Goal: Information Seeking & Learning: Learn about a topic

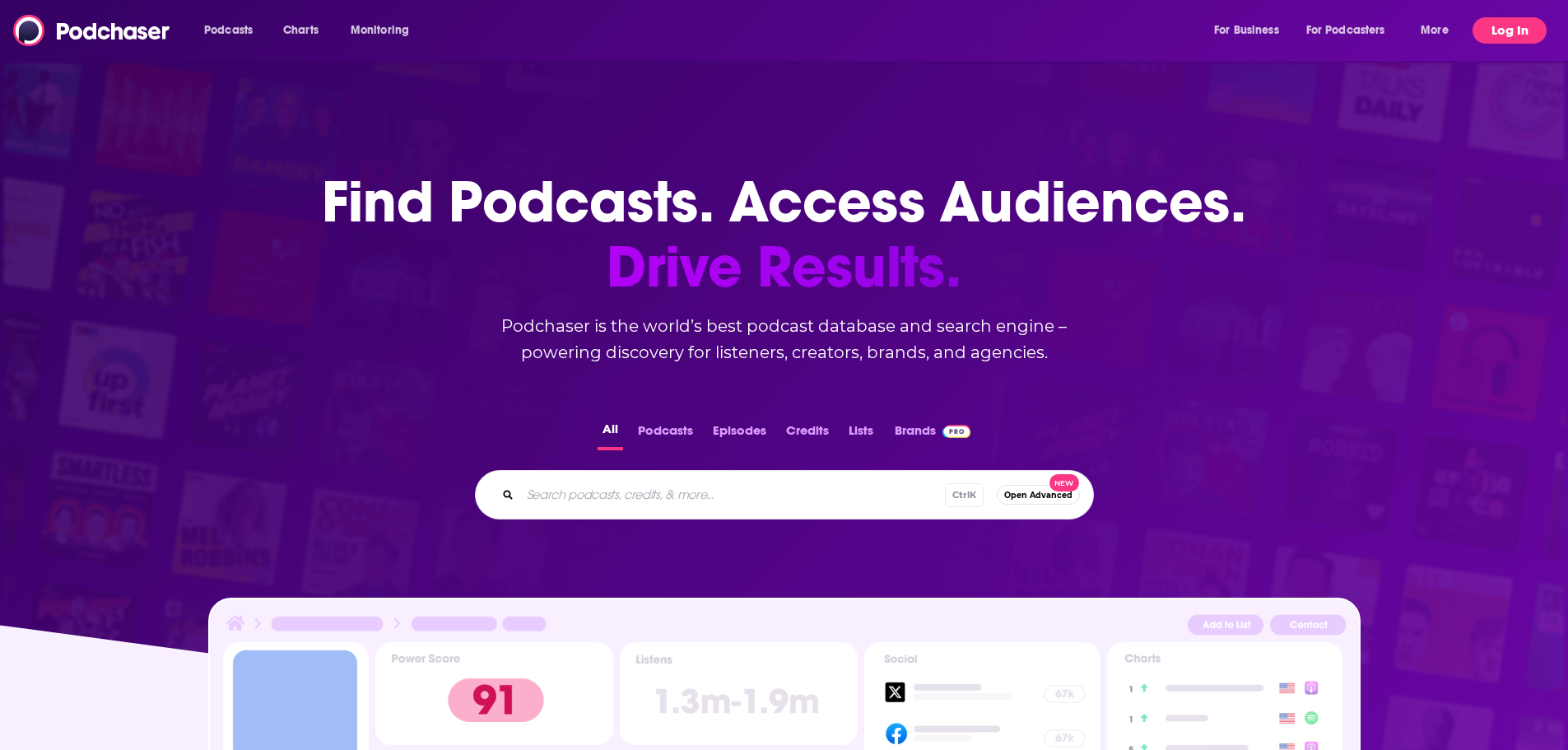
click at [1489, 42] on button "Log In" at bounding box center [1509, 30] width 74 height 26
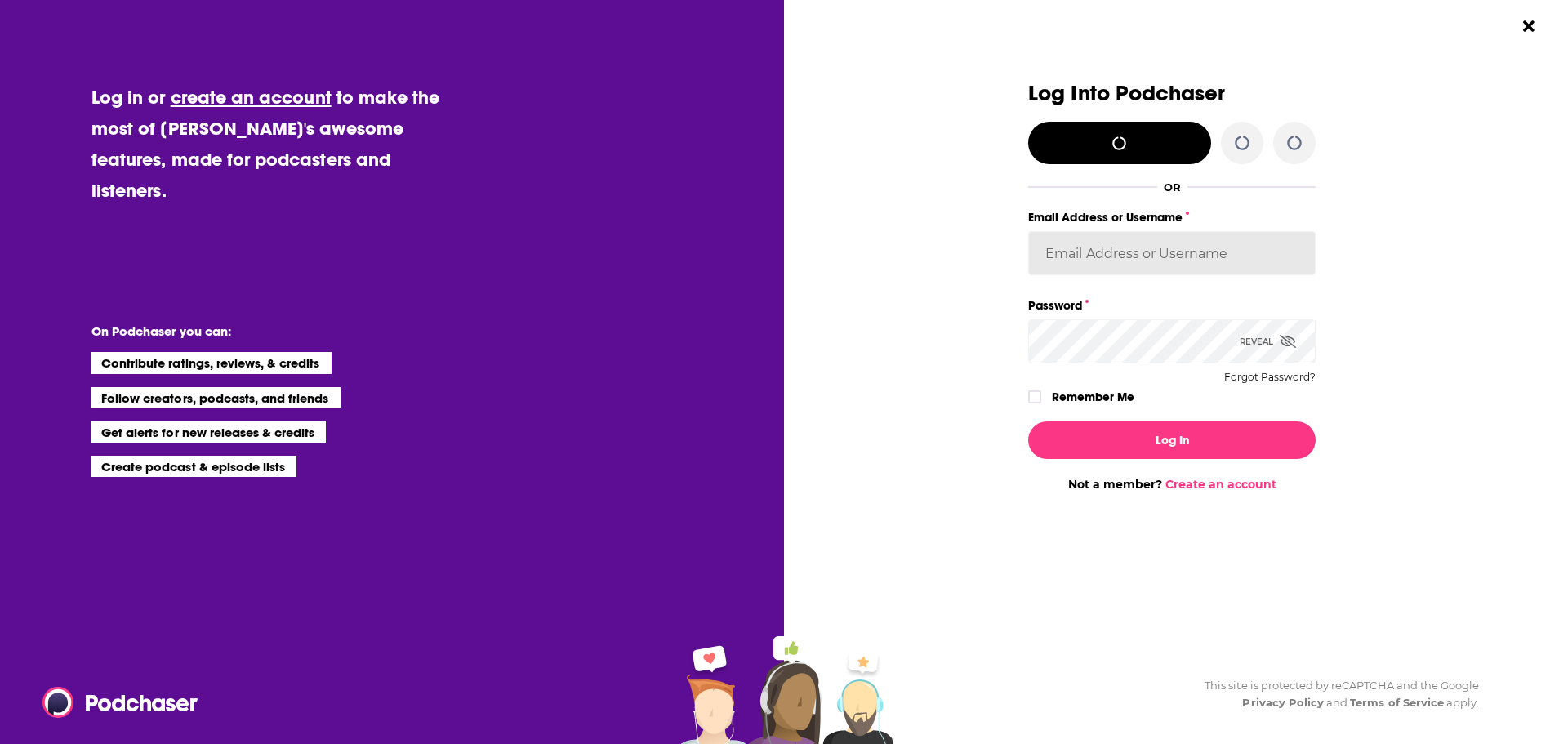
type input "SimonElement"
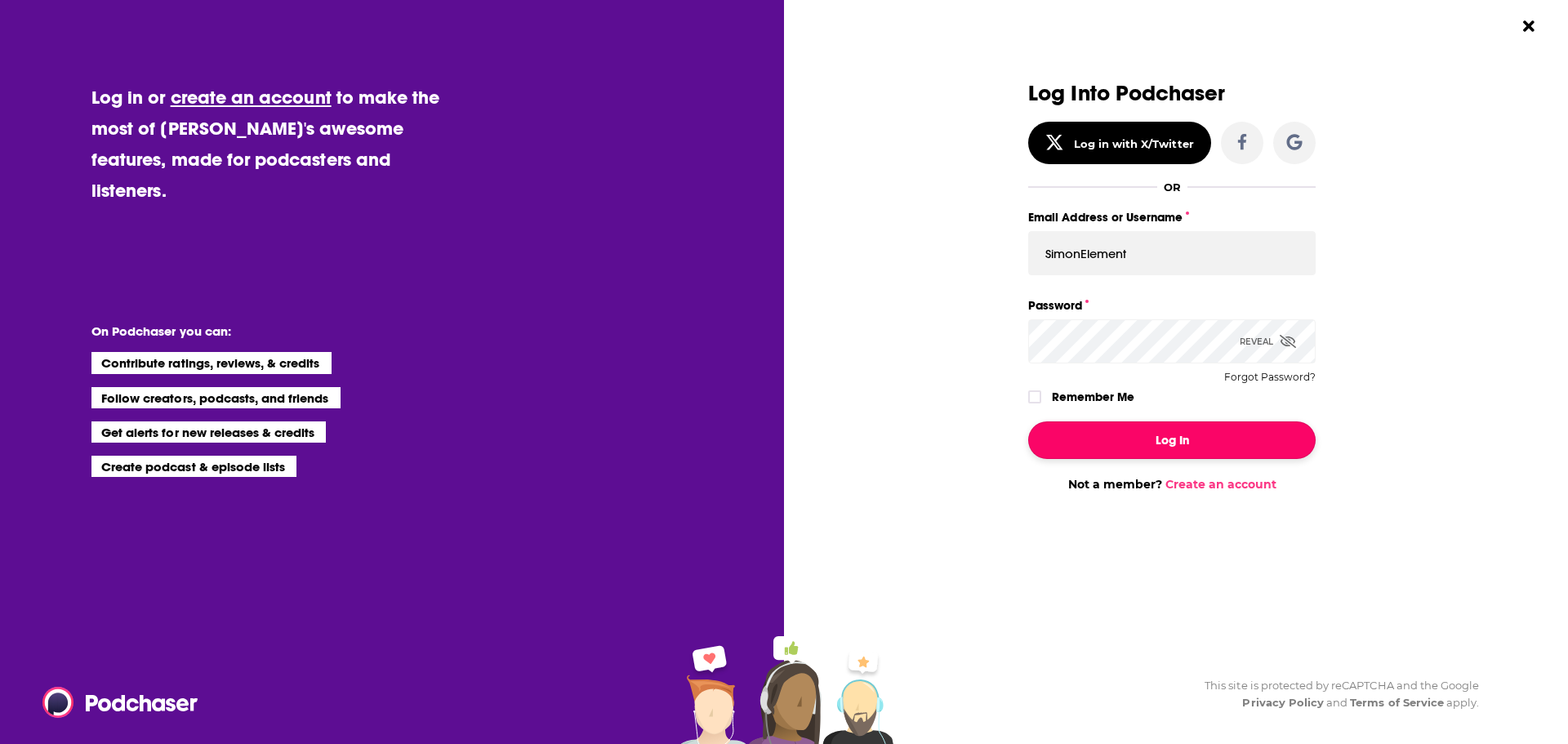
click at [1166, 446] on button "Log In" at bounding box center [1171, 440] width 287 height 38
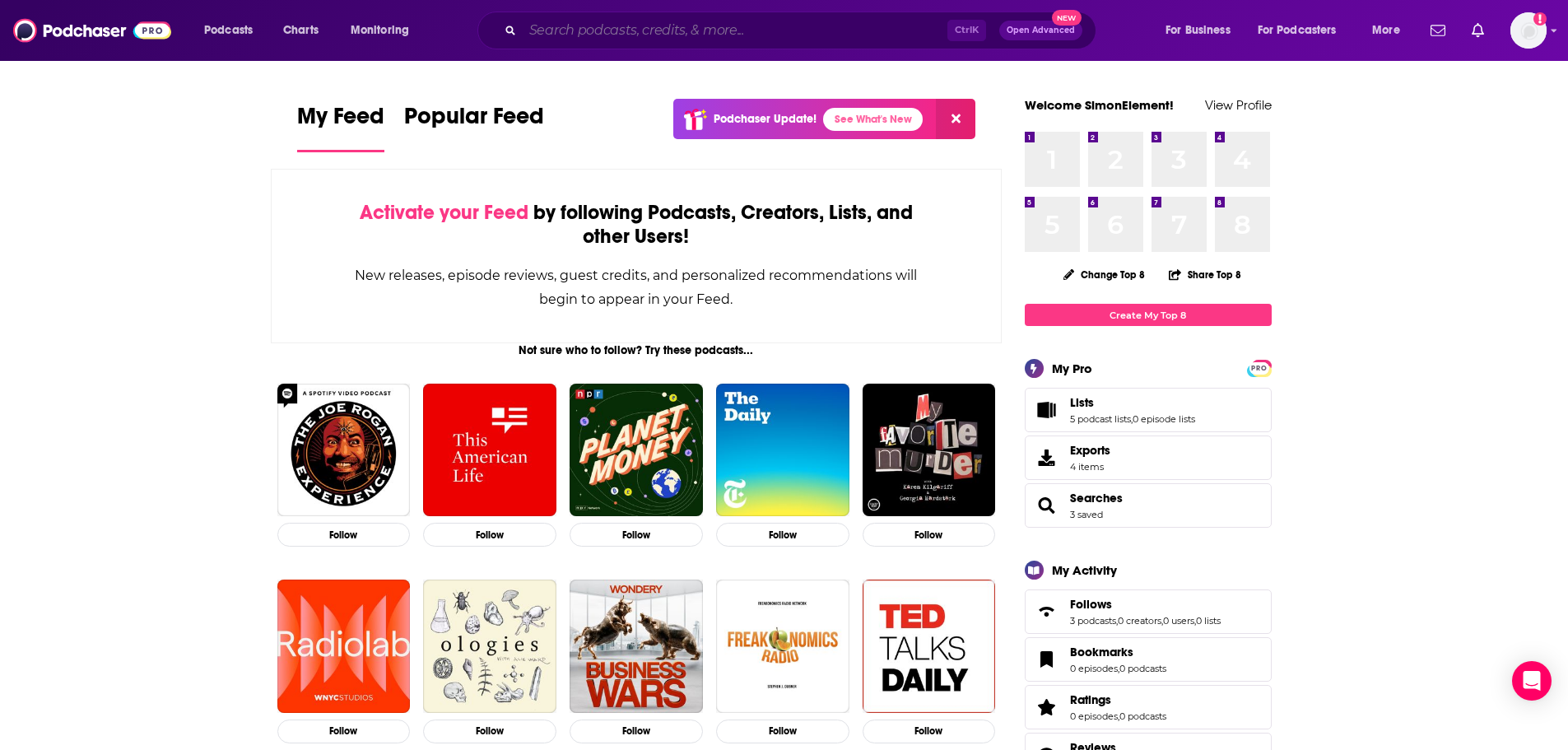
click at [583, 26] on input "Search podcasts, credits, & more..." at bounding box center [735, 30] width 425 height 26
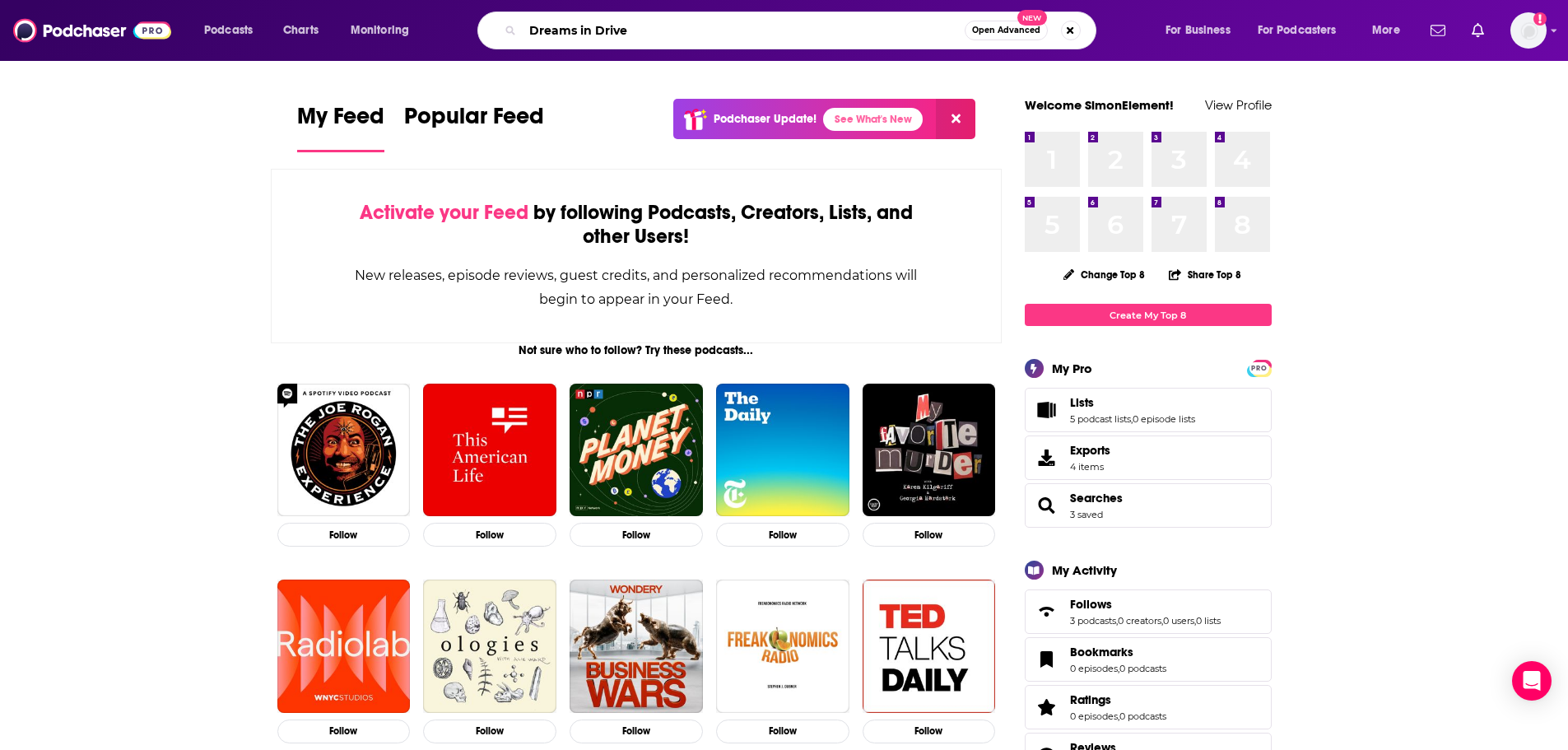
type input "Dreams in Drive"
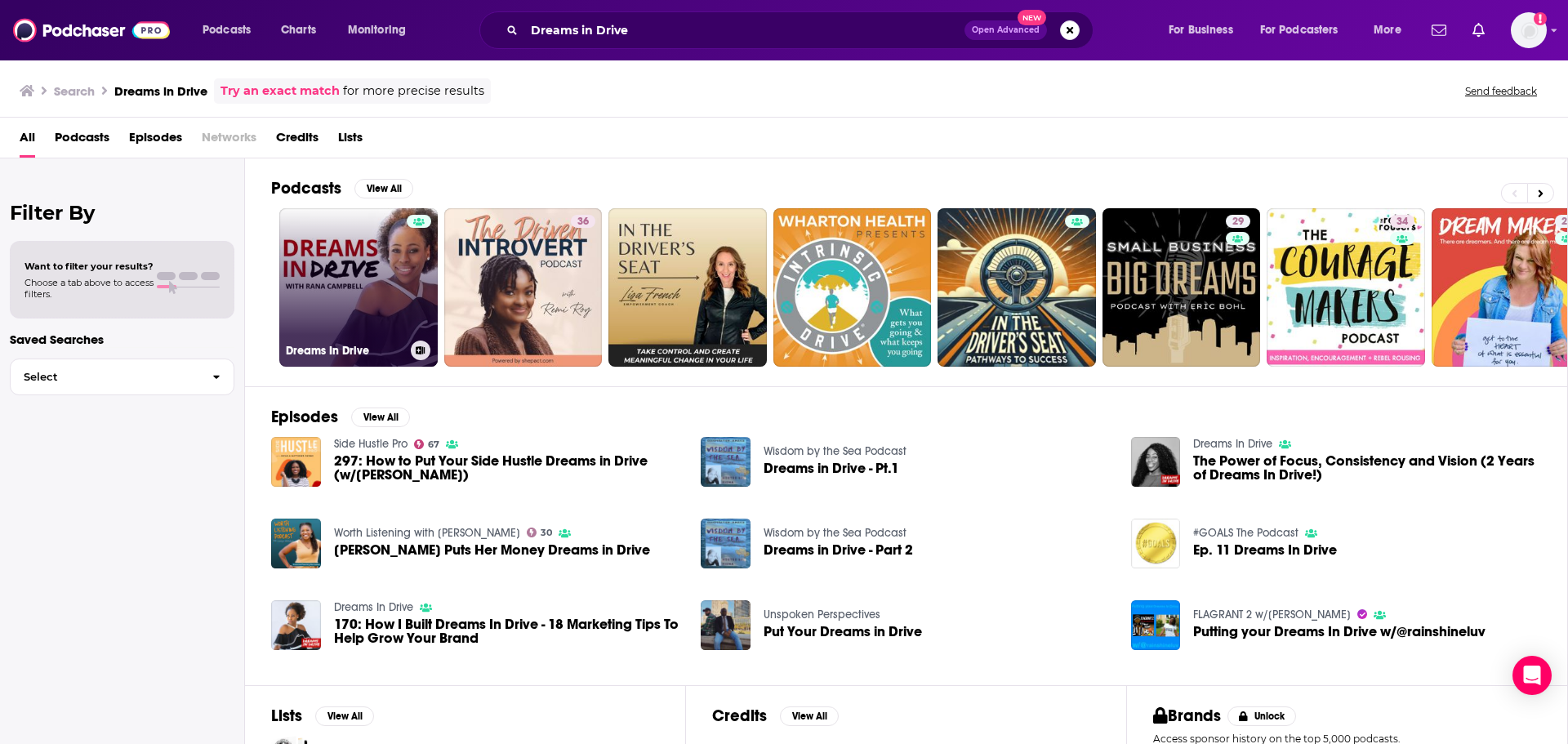
click at [352, 281] on link "Dreams In Drive" at bounding box center [358, 288] width 159 height 159
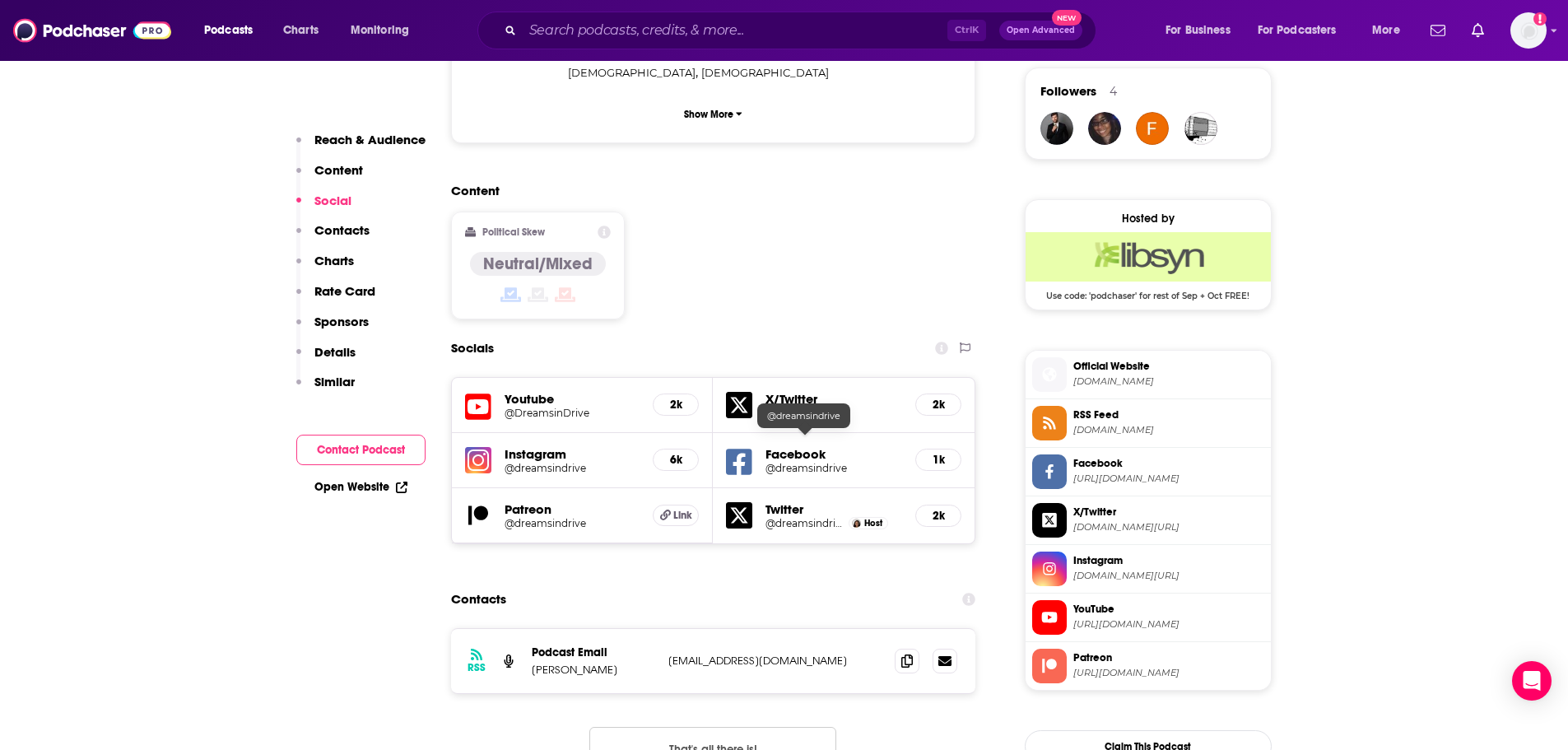
scroll to position [1389, 0]
